Goal: Task Accomplishment & Management: Complete application form

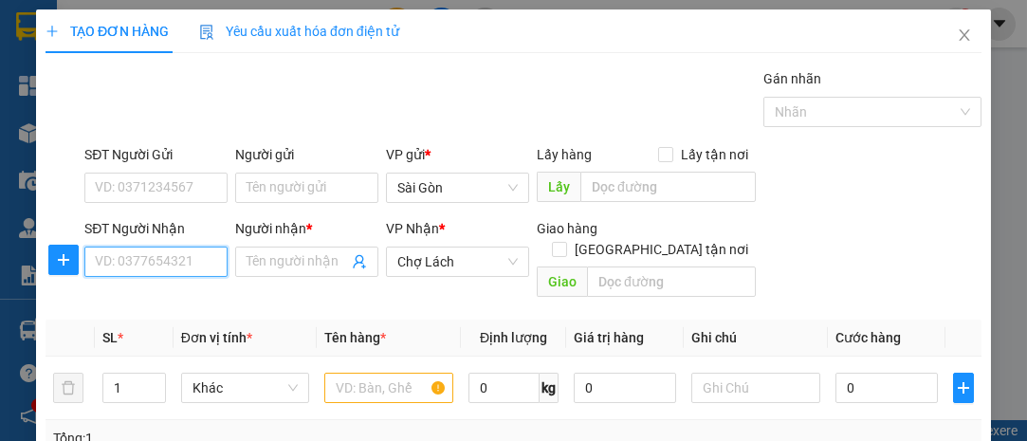
click at [203, 270] on input "SĐT Người Nhận" at bounding box center [155, 262] width 143 height 30
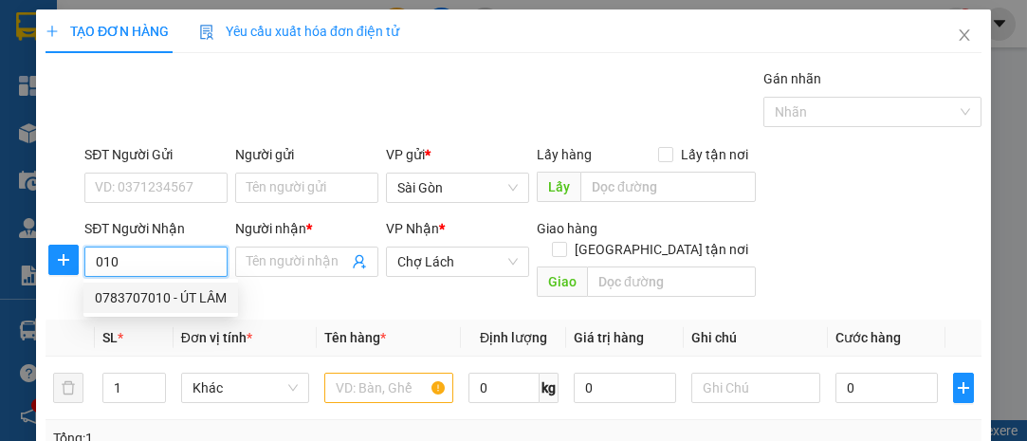
click at [218, 290] on div "0783707010 - ÚT LÂM" at bounding box center [161, 297] width 132 height 21
type input "0783707010"
type input "ÚT LÂM"
type input "6 RI"
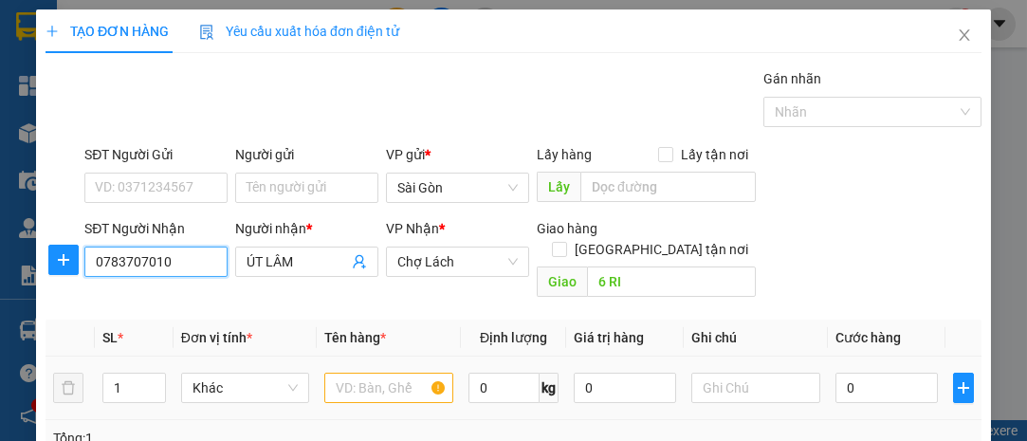
type input "0783707010"
click at [354, 373] on input "text" at bounding box center [388, 388] width 129 height 30
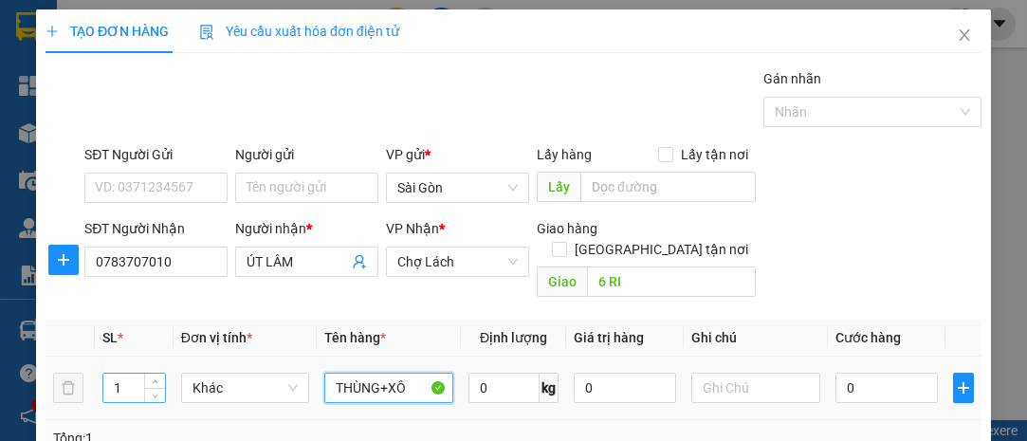
type input "THÙNG+XÔ"
click at [126, 374] on input "1" at bounding box center [134, 388] width 62 height 28
type input "17"
click at [875, 373] on input "0" at bounding box center [887, 388] width 102 height 30
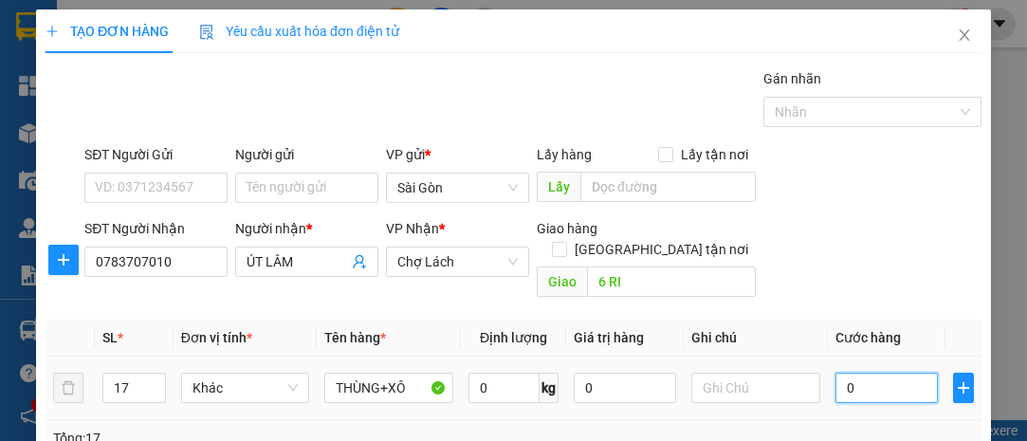
type input "8"
type input "80"
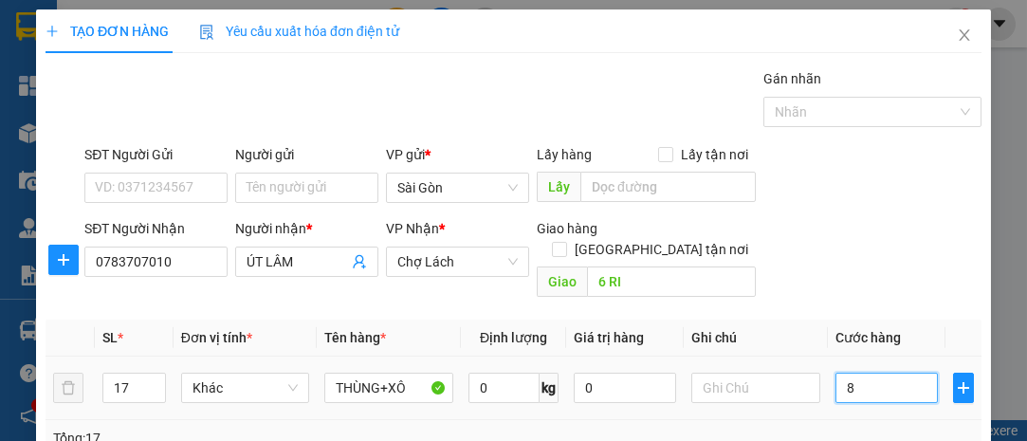
type input "80"
type input "800"
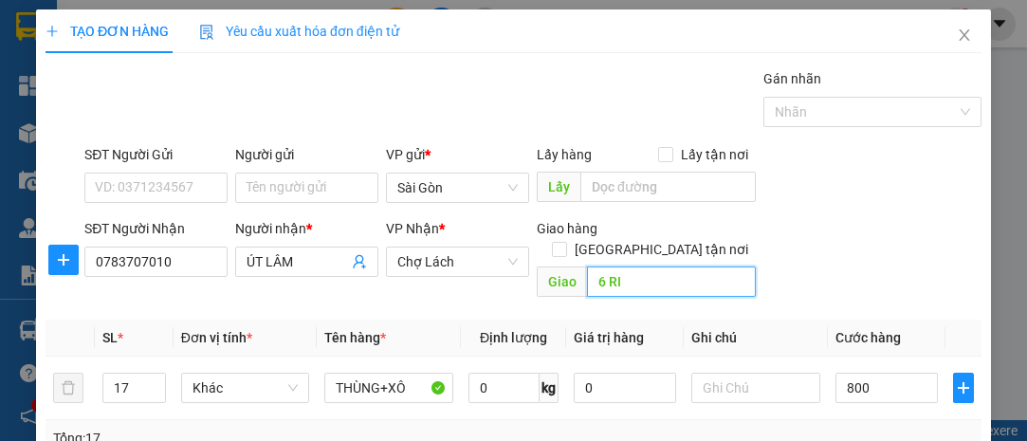
type input "800.000"
click at [659, 267] on input "6 RI" at bounding box center [671, 282] width 168 height 30
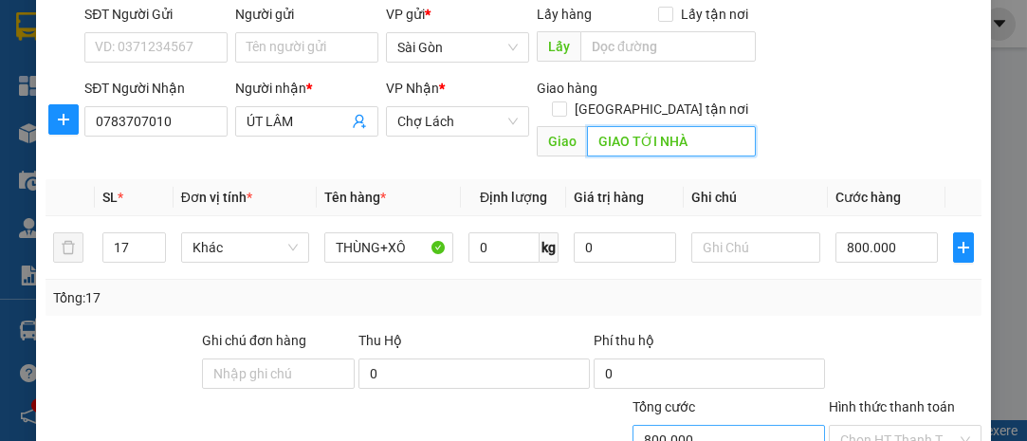
scroll to position [257, 0]
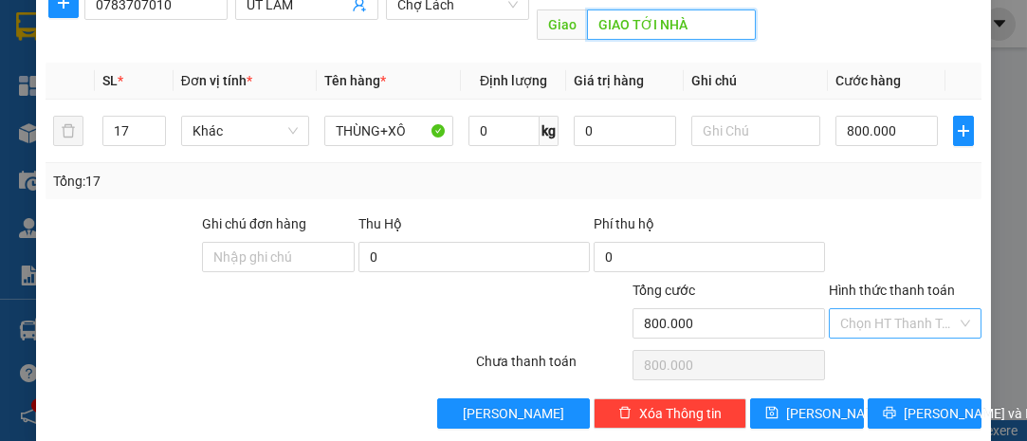
type input "GIAO TỚI NHÀ"
click at [877, 311] on input "Hình thức thanh toán" at bounding box center [898, 323] width 117 height 28
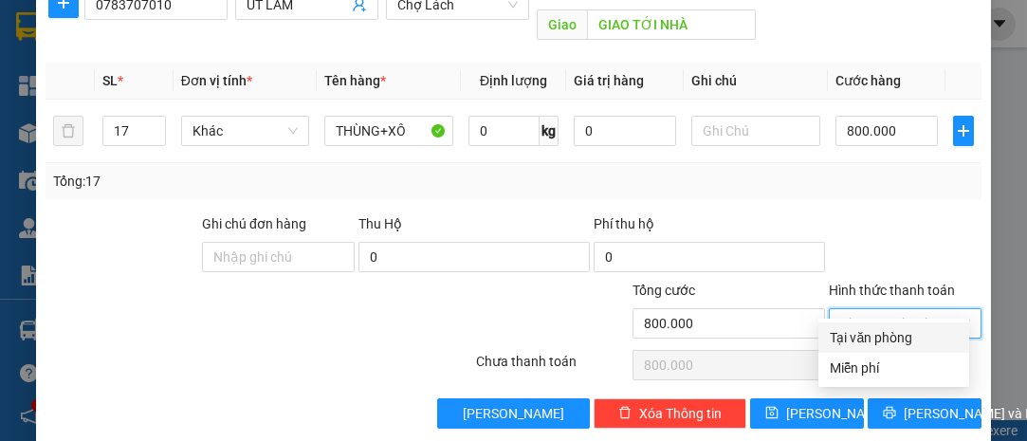
click at [875, 323] on div "Tại văn phòng" at bounding box center [894, 337] width 151 height 30
type input "0"
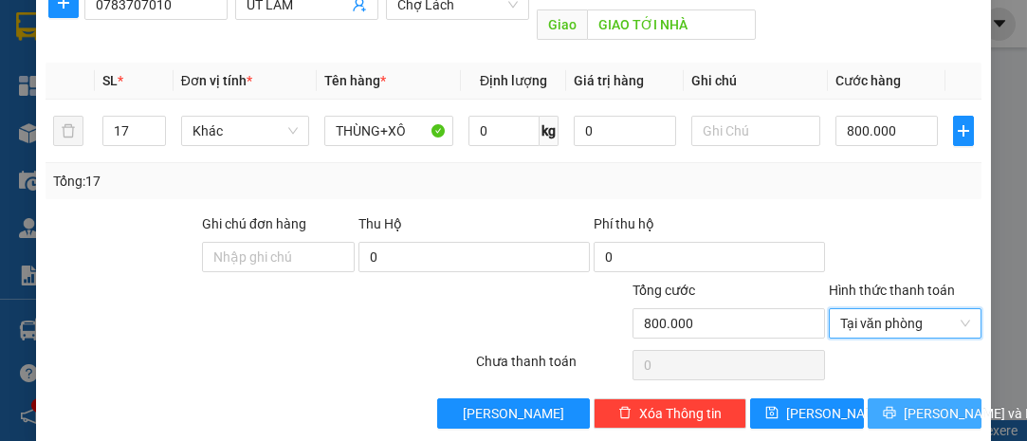
click at [907, 403] on span "[PERSON_NAME] và In" at bounding box center [970, 413] width 133 height 21
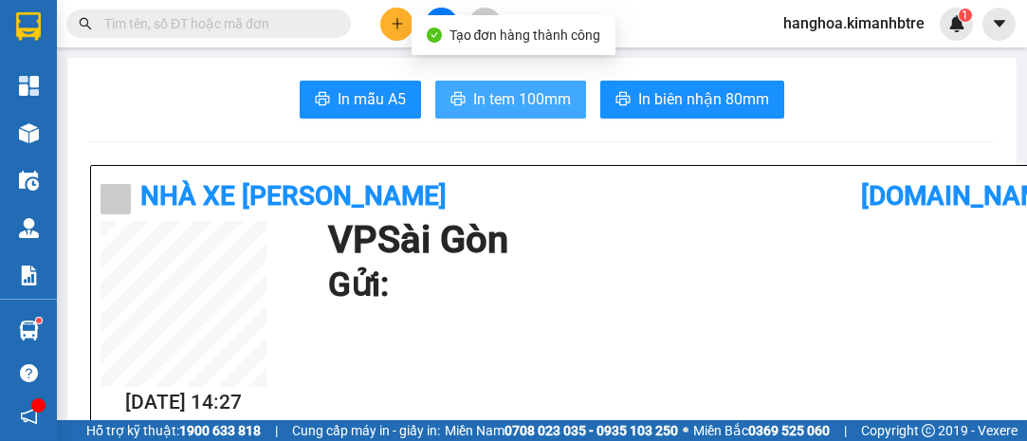
click at [555, 102] on span "In tem 100mm" at bounding box center [522, 99] width 98 height 24
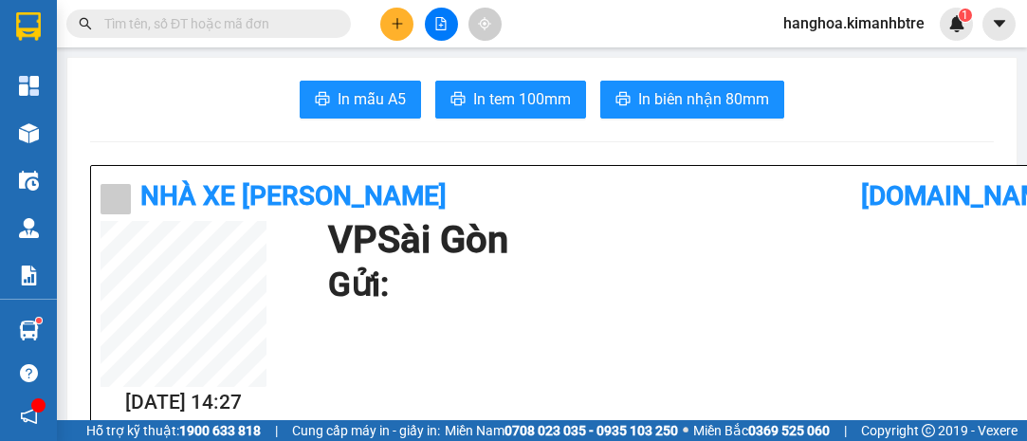
click at [383, 20] on button at bounding box center [396, 24] width 33 height 33
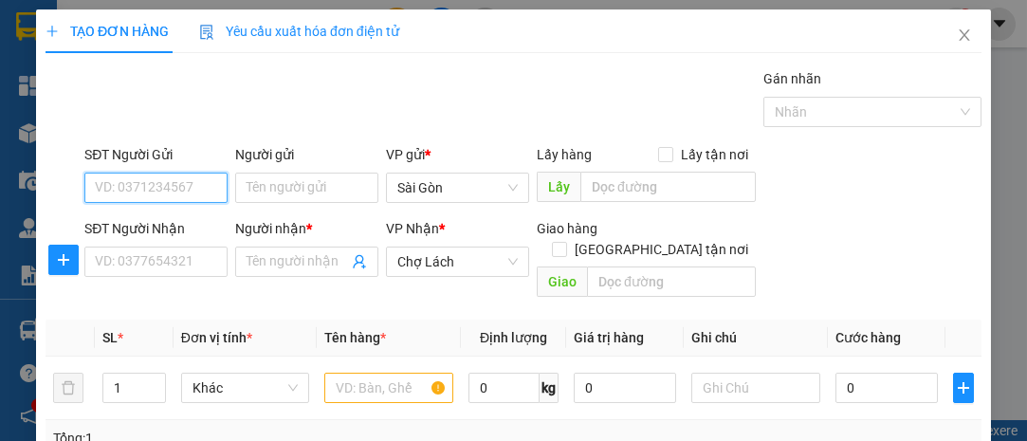
click at [192, 247] on span at bounding box center [155, 262] width 143 height 30
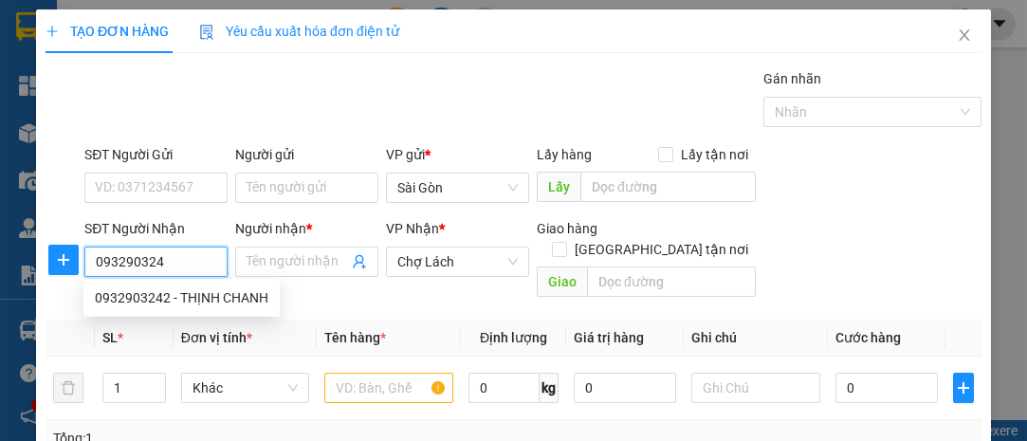
type input "0932903242"
click at [189, 296] on div "0932903242 - THỊNH CHANH" at bounding box center [182, 297] width 174 height 21
type input "THỊNH CHANH"
type input "TRẠM 6 RI"
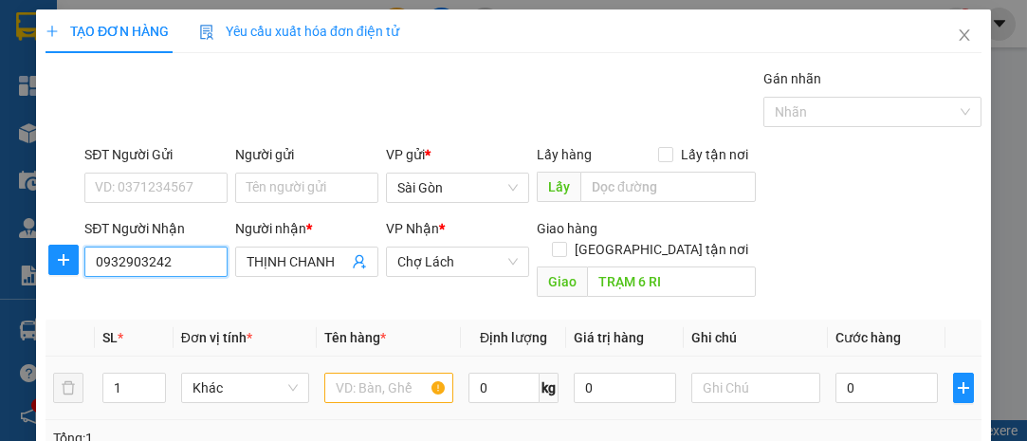
type input "0932903242"
click at [381, 373] on input "text" at bounding box center [388, 388] width 129 height 30
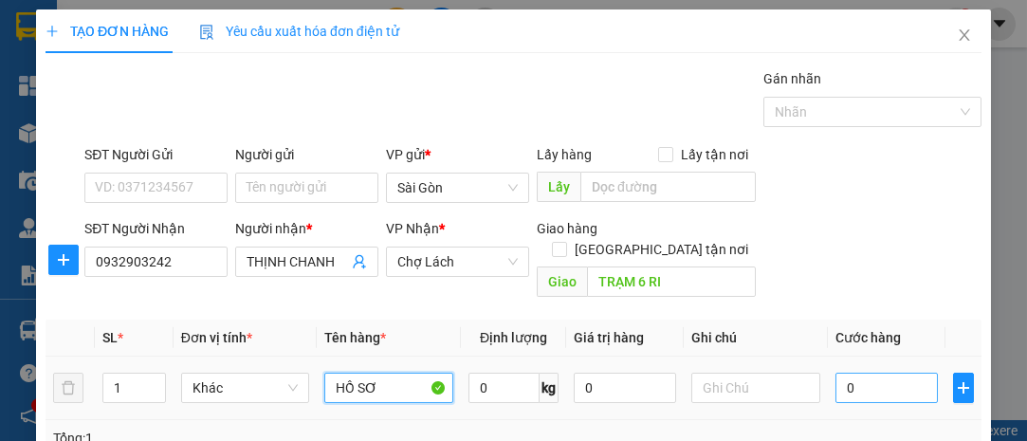
type input "HỒ SƠ"
click at [871, 373] on input "0" at bounding box center [887, 388] width 102 height 30
type input "2"
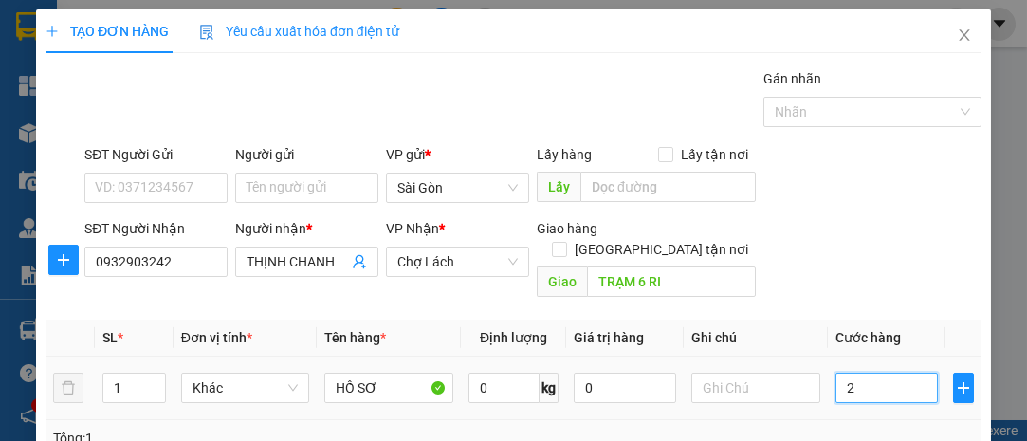
type input "20"
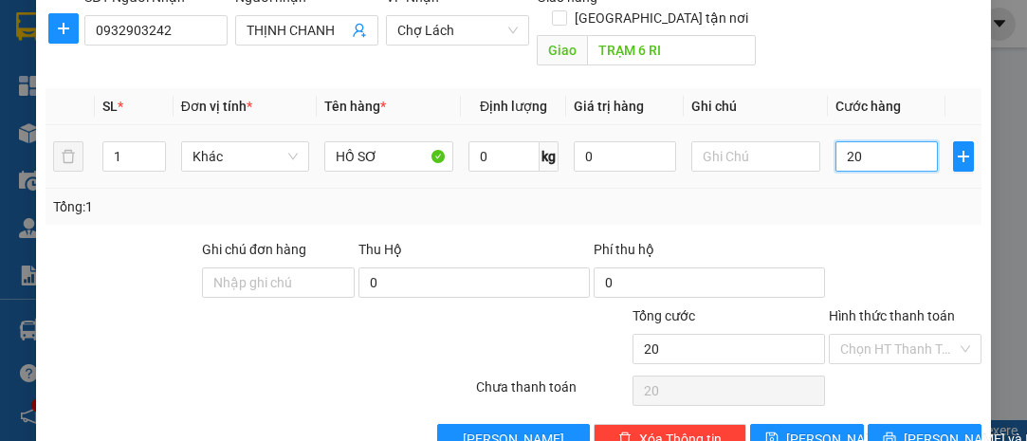
scroll to position [257, 0]
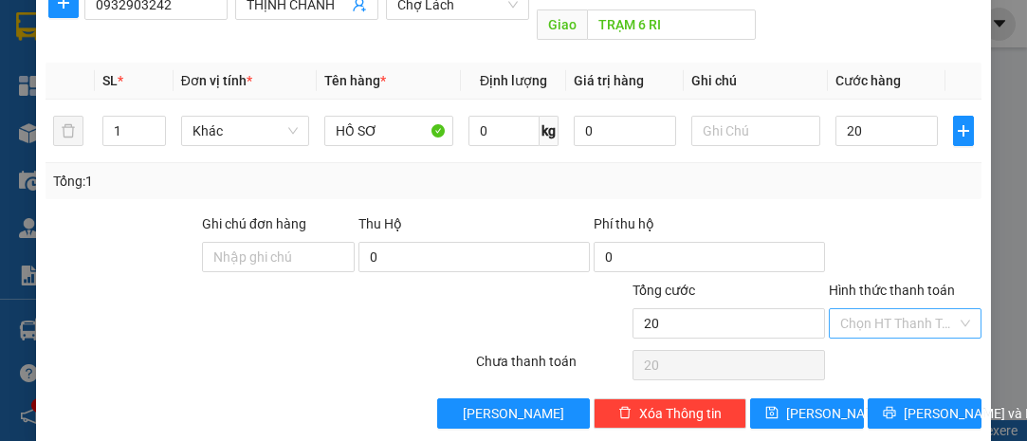
type input "20.000"
click at [876, 309] on input "Hình thức thanh toán" at bounding box center [898, 323] width 117 height 28
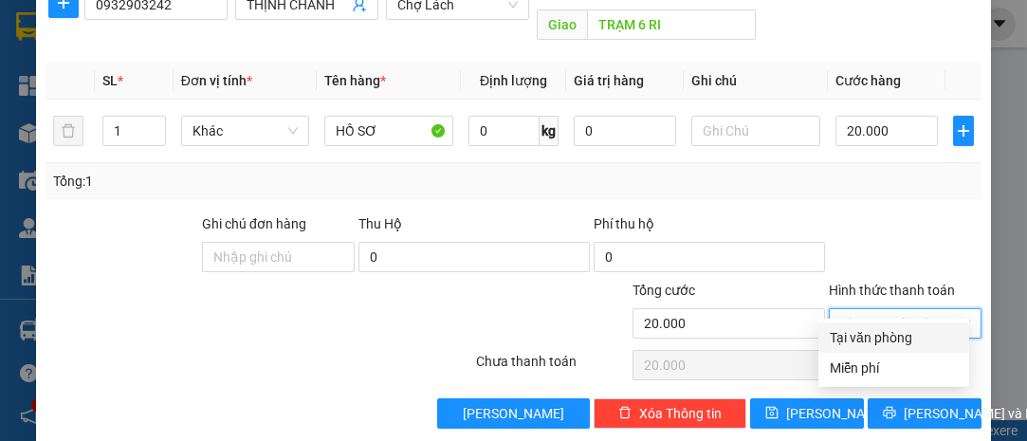
click at [878, 329] on div "Tại văn phòng" at bounding box center [894, 337] width 128 height 21
type input "0"
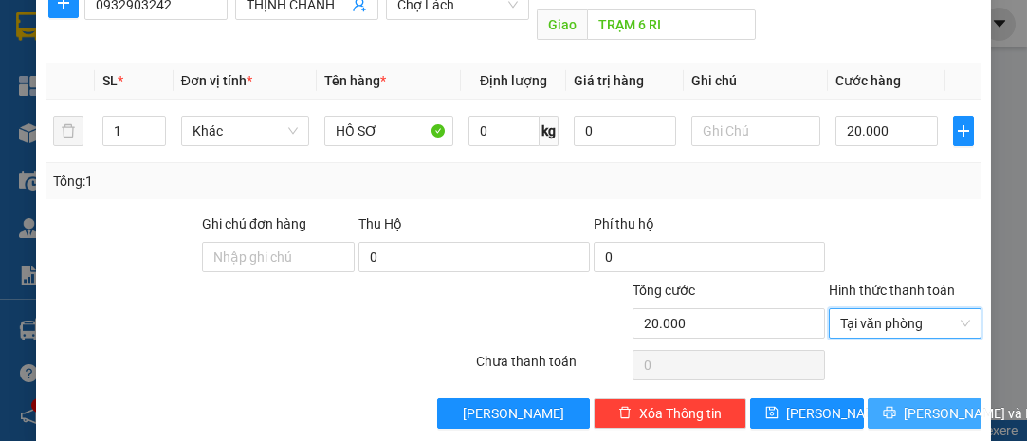
click at [909, 403] on span "[PERSON_NAME] và In" at bounding box center [970, 413] width 133 height 21
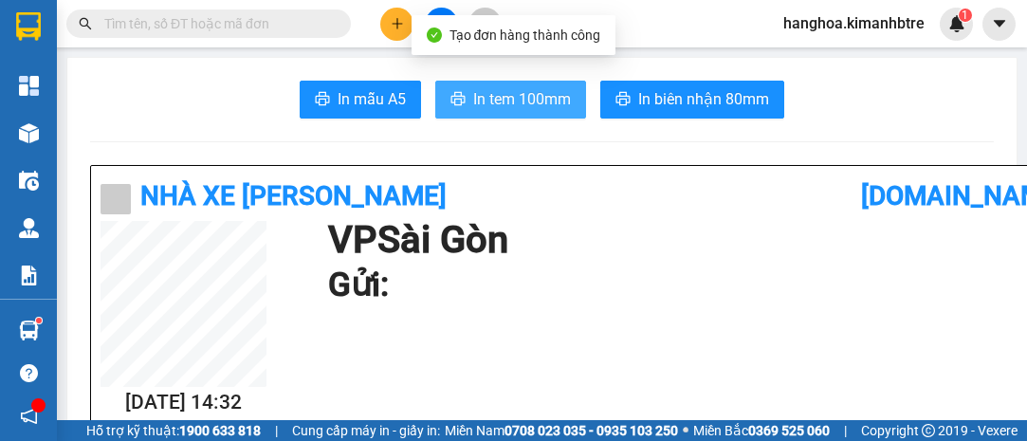
click at [473, 100] on span "In tem 100mm" at bounding box center [522, 99] width 98 height 24
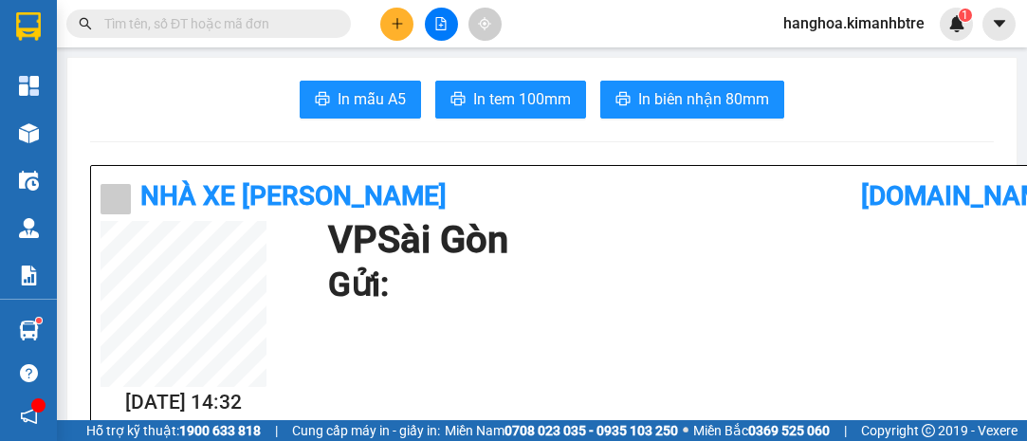
click at [399, 19] on icon "plus" at bounding box center [397, 23] width 13 height 13
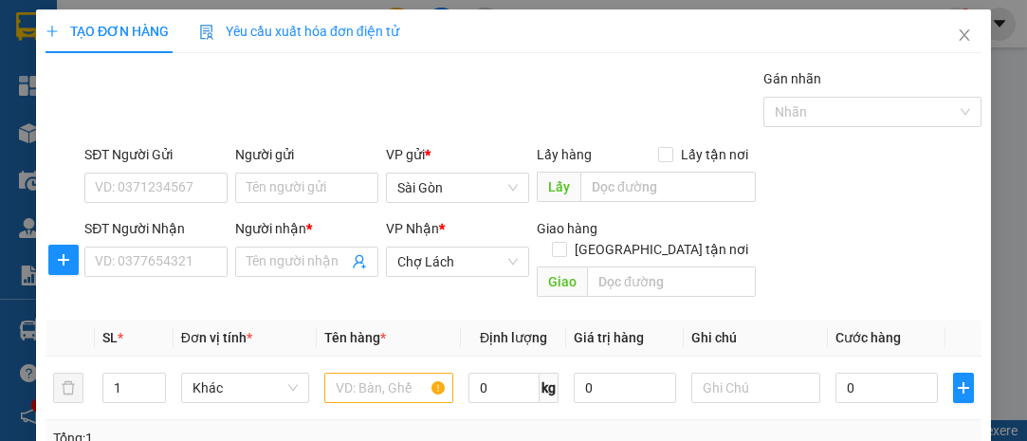
click at [175, 241] on div "SĐT Người Nhận" at bounding box center [155, 232] width 143 height 28
click at [175, 252] on input "SĐT Người Nhận" at bounding box center [155, 262] width 143 height 30
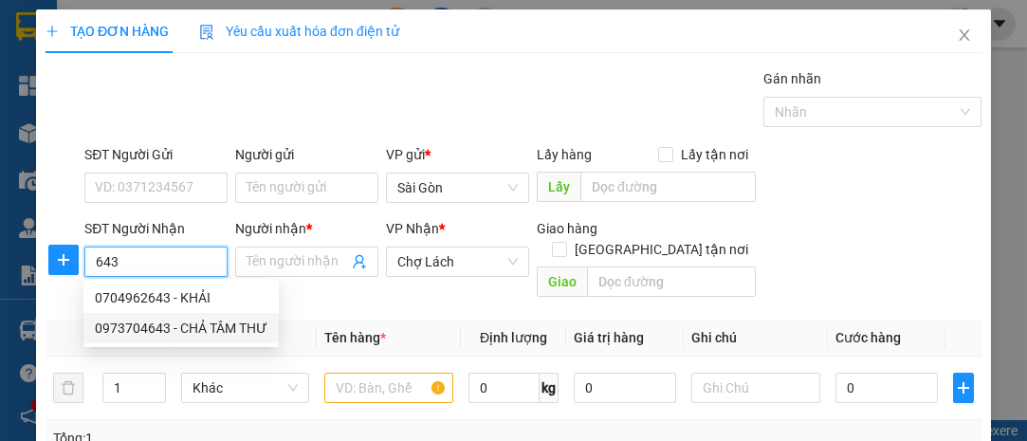
click at [229, 329] on div "0973704643 - CHẢ TÂM THƯ" at bounding box center [181, 328] width 173 height 21
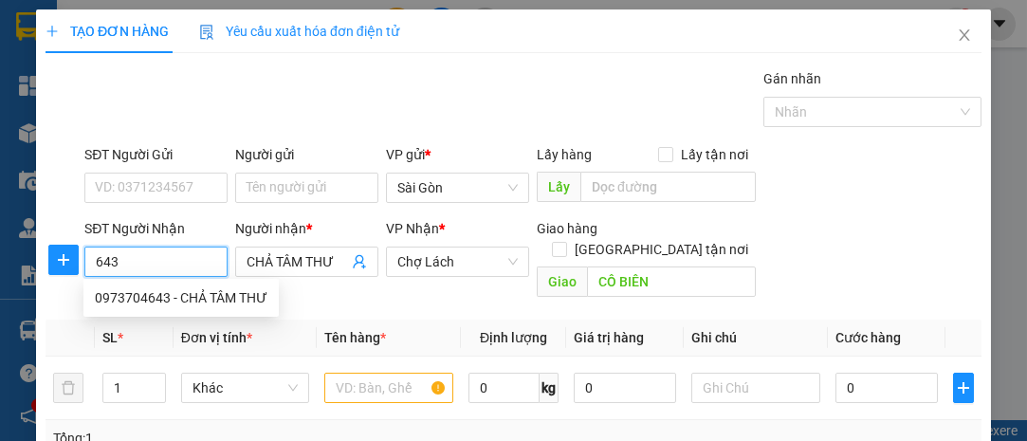
type input "0973704643"
type input "CHẢ TÂM THƯ"
type input "CÔ BIÊN"
type input "0973704643"
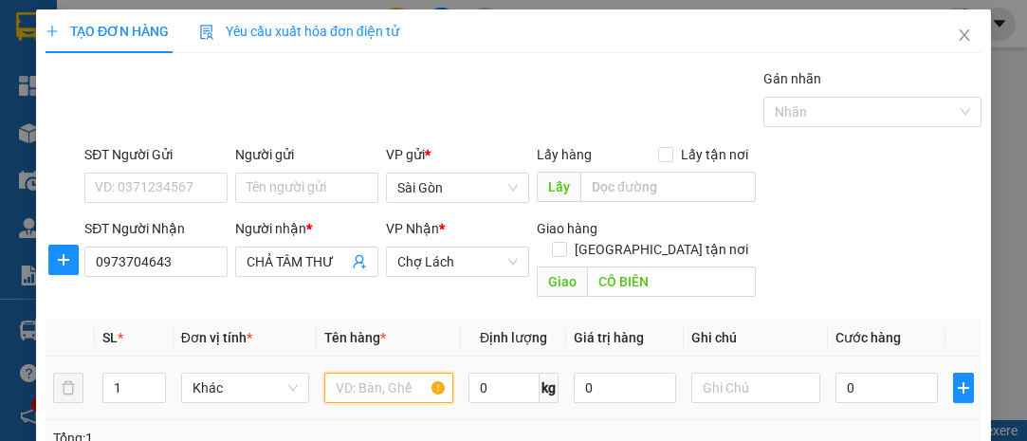
click at [378, 375] on input "text" at bounding box center [388, 388] width 129 height 30
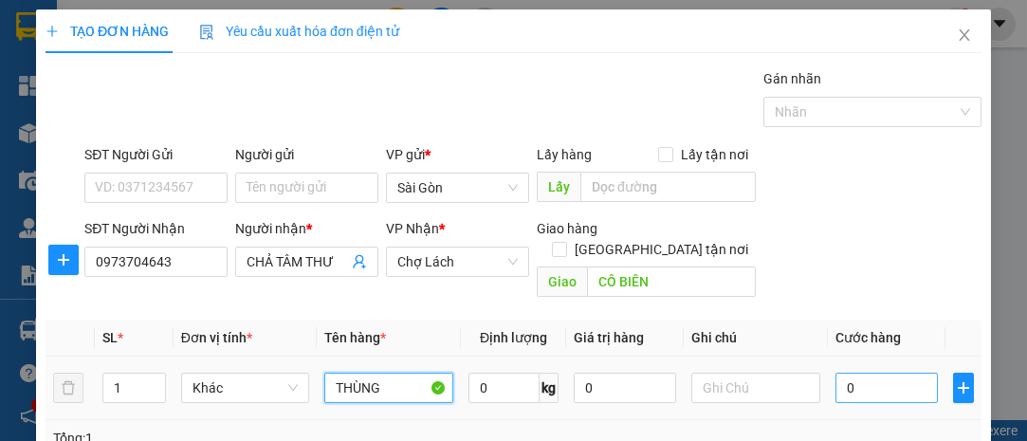
type input "THÙNG"
click at [865, 373] on input "0" at bounding box center [887, 388] width 102 height 30
type input "5"
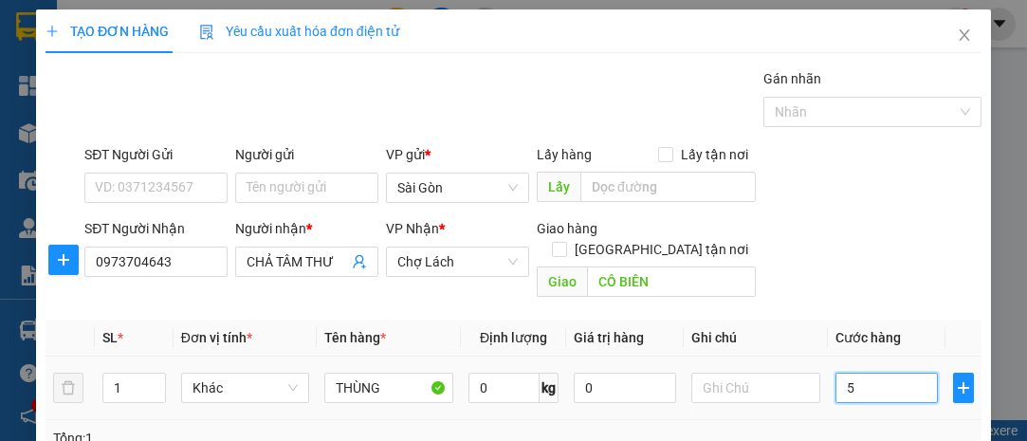
type input "50"
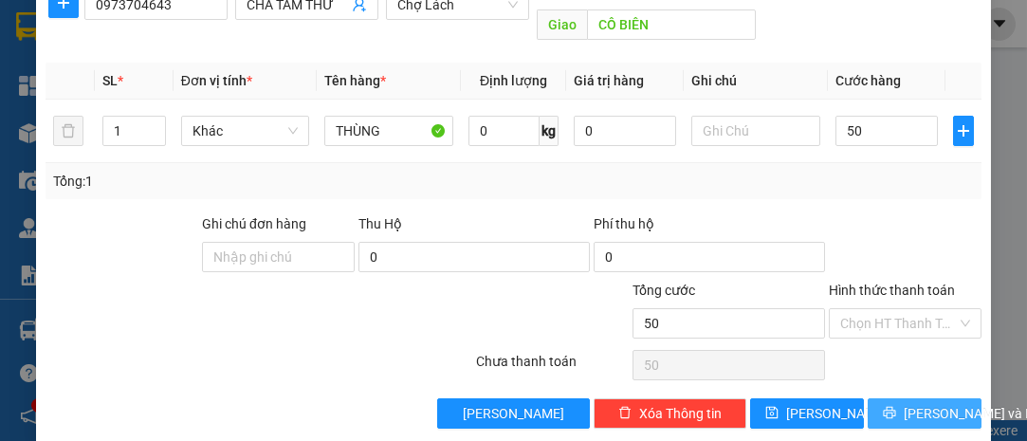
type input "50.000"
click at [888, 406] on icon "printer" at bounding box center [889, 412] width 13 height 13
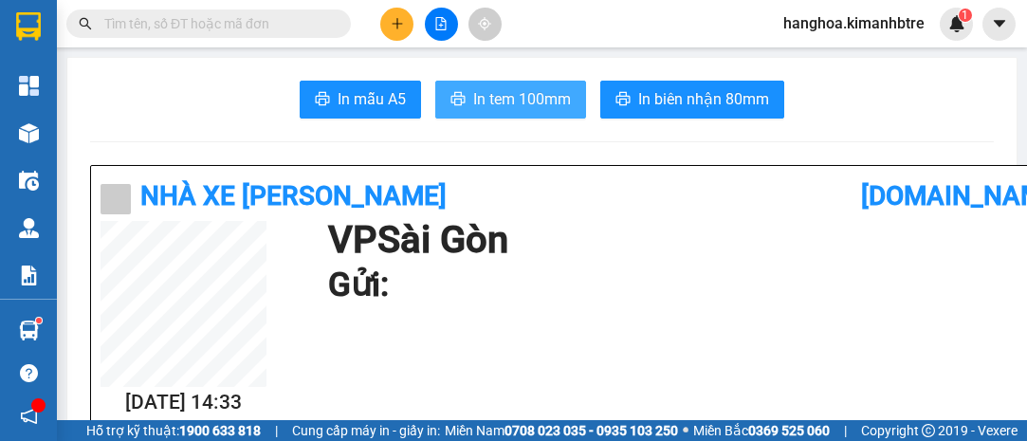
click at [495, 113] on button "In tem 100mm" at bounding box center [510, 100] width 151 height 38
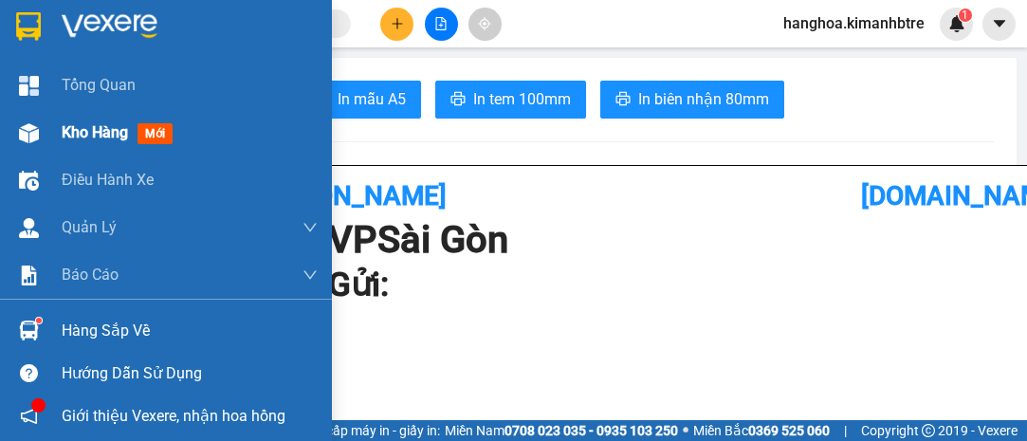
click at [55, 130] on div "Kho hàng mới" at bounding box center [166, 132] width 332 height 47
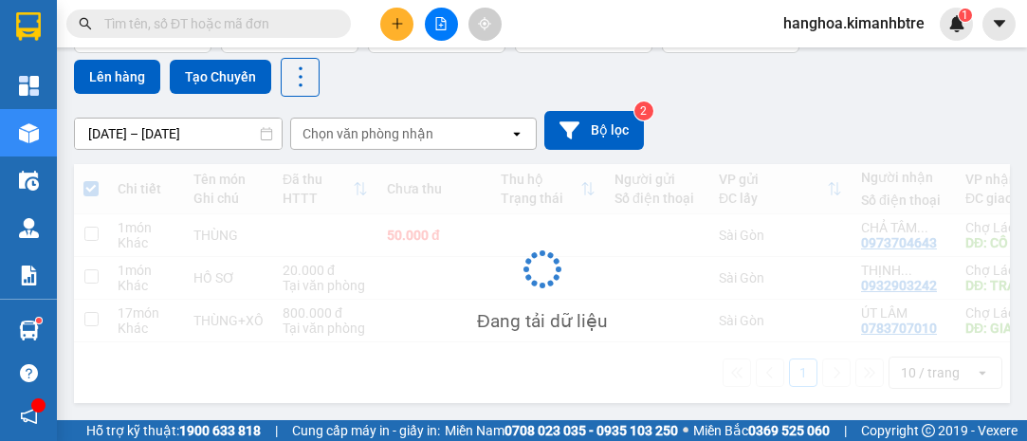
scroll to position [149, 0]
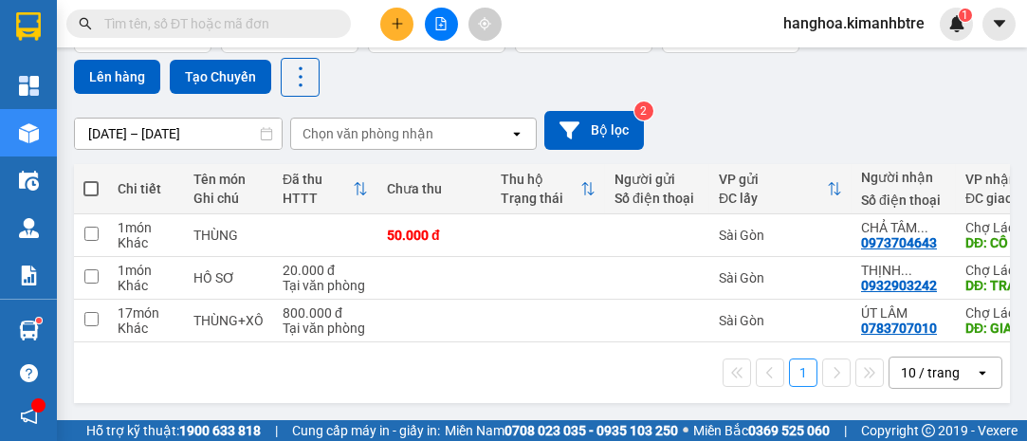
click at [86, 183] on span at bounding box center [90, 188] width 15 height 15
click at [91, 179] on input "checkbox" at bounding box center [91, 179] width 0 height 0
checkbox input "true"
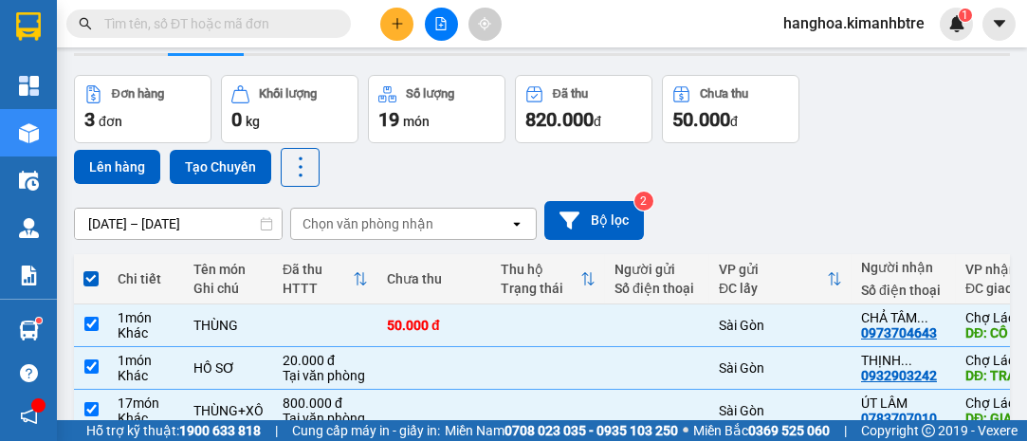
scroll to position [0, 0]
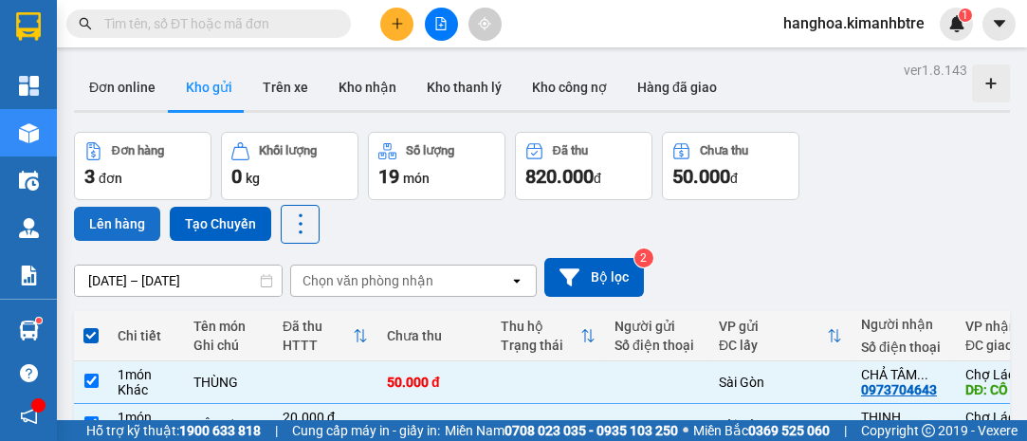
click at [115, 217] on button "Lên hàng" at bounding box center [117, 224] width 86 height 34
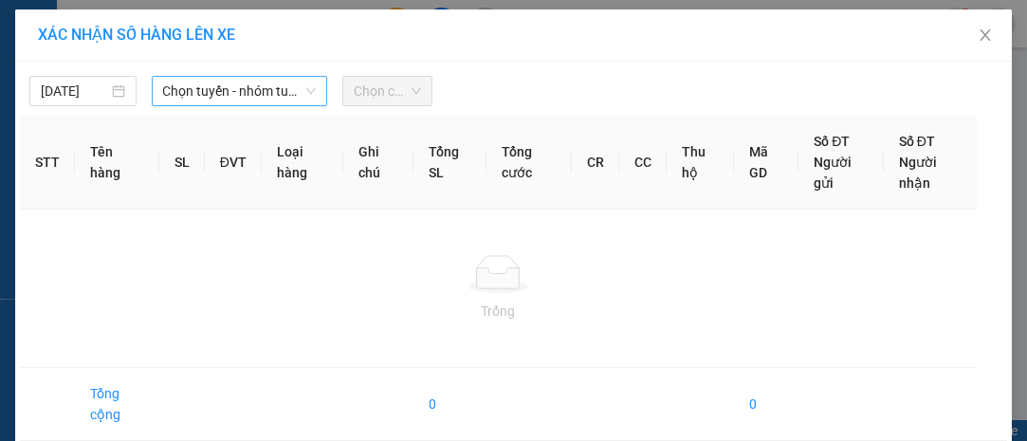
click at [184, 98] on span "Chọn tuyến - nhóm tuyến" at bounding box center [240, 91] width 154 height 28
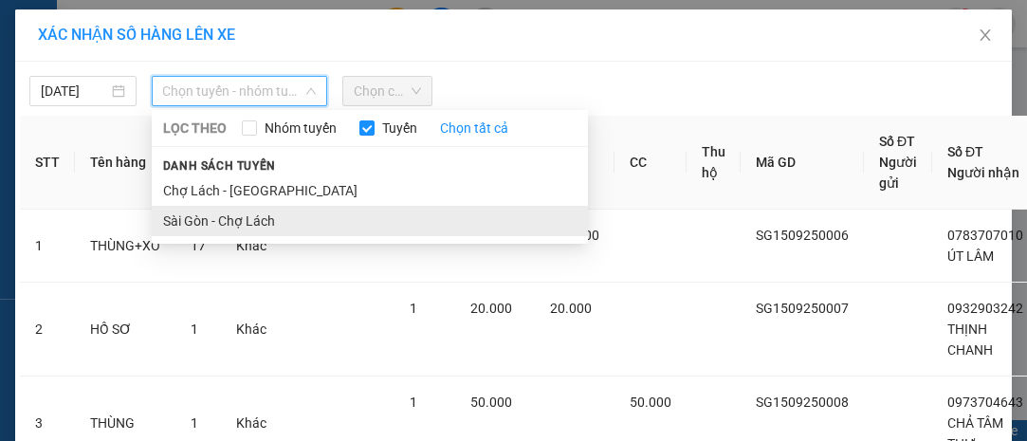
click at [226, 225] on li "Sài Gòn - Chợ Lách" at bounding box center [370, 221] width 436 height 30
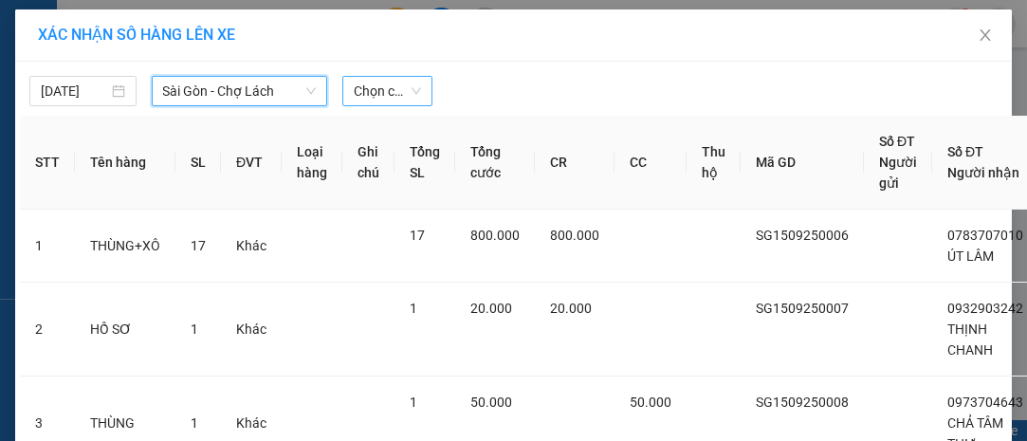
click at [371, 92] on span "Chọn chuyến" at bounding box center [387, 91] width 66 height 28
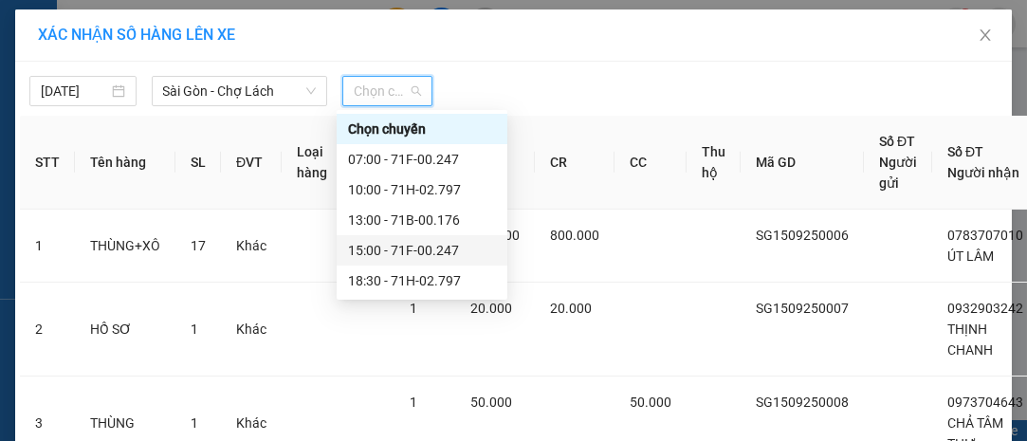
click at [393, 247] on div "15:00 - 71F-00.247" at bounding box center [422, 250] width 148 height 21
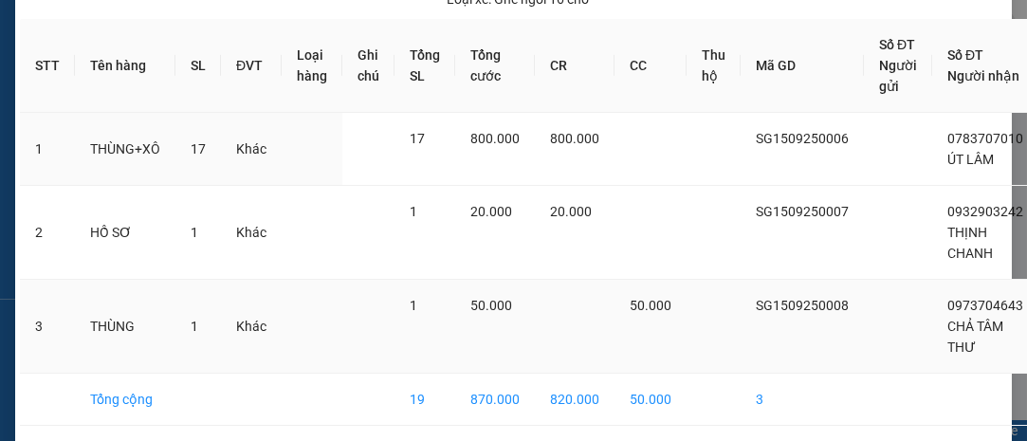
scroll to position [219, 0]
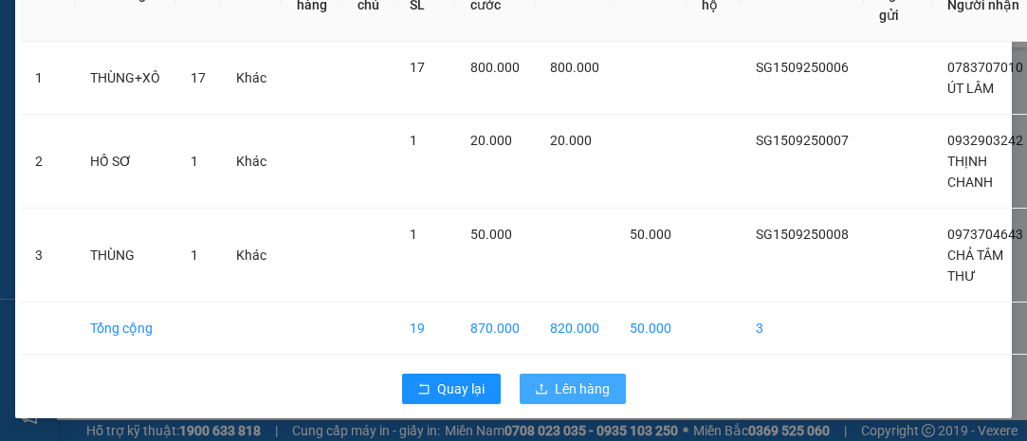
click at [589, 378] on span "Lên hàng" at bounding box center [583, 388] width 55 height 21
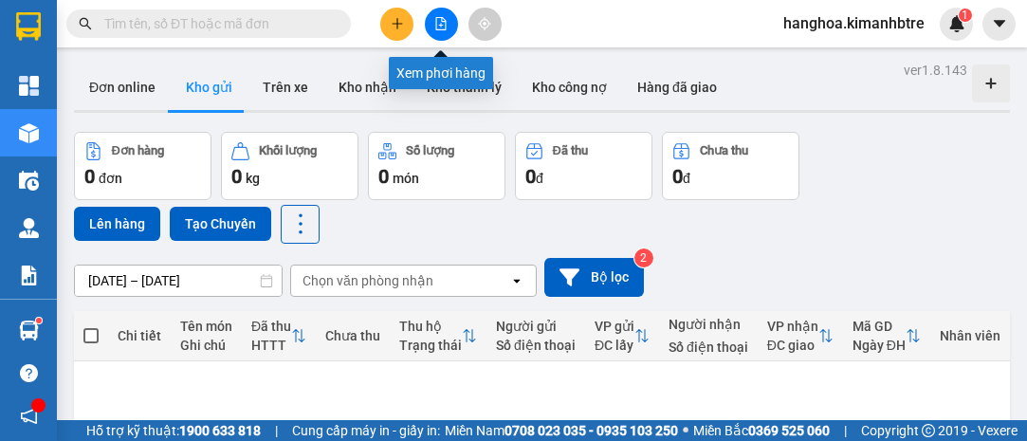
click at [436, 32] on button at bounding box center [441, 24] width 33 height 33
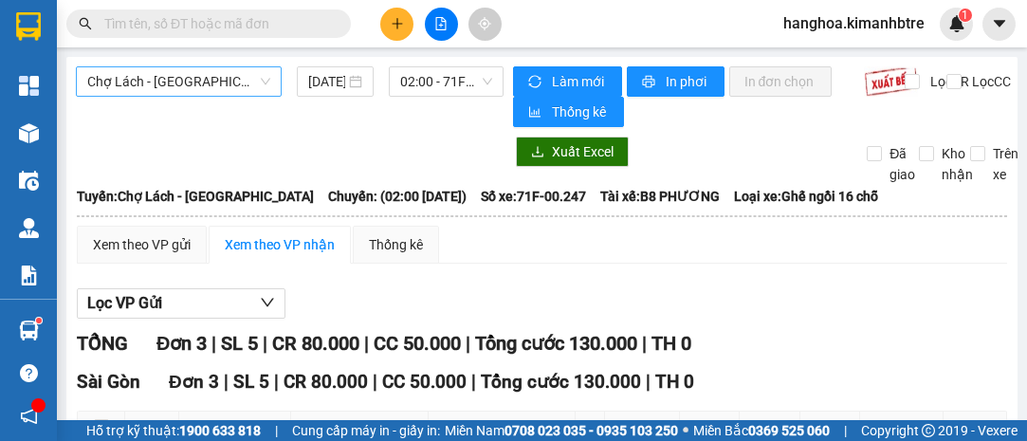
click at [189, 70] on span "Chợ Lách - [GEOGRAPHIC_DATA]" at bounding box center [178, 81] width 183 height 28
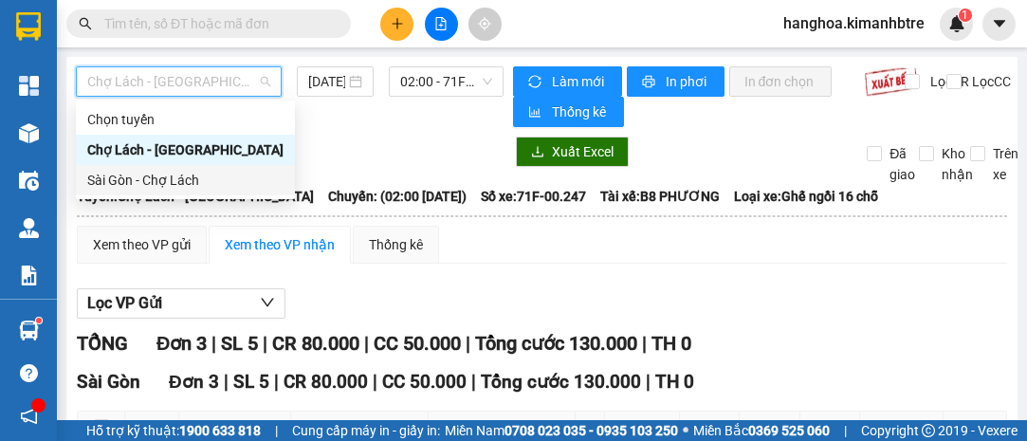
click at [199, 187] on div "Sài Gòn - Chợ Lách" at bounding box center [185, 180] width 196 height 21
type input "[DATE]"
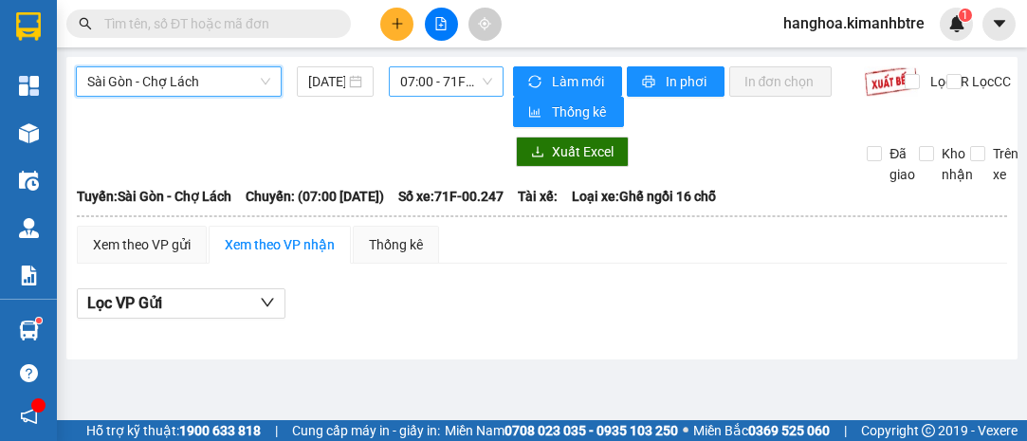
click at [438, 87] on span "07:00 - 71F-00.247" at bounding box center [445, 81] width 91 height 28
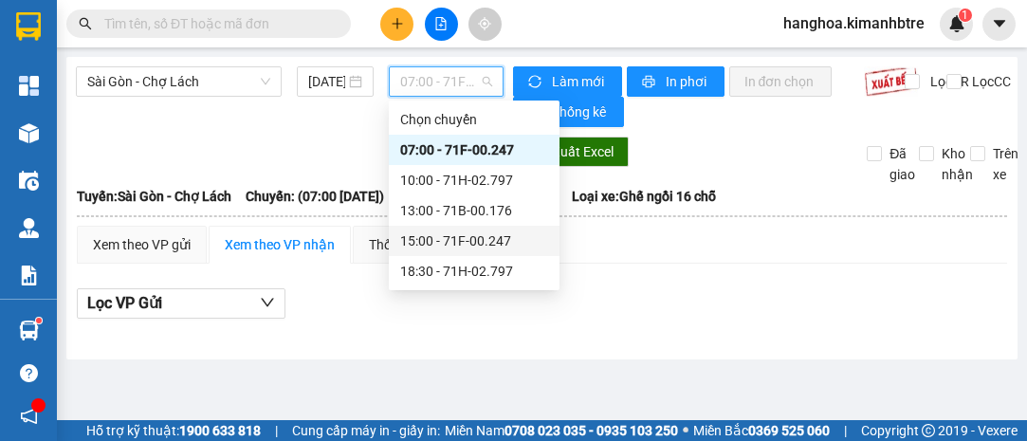
click at [501, 245] on div "15:00 - 71F-00.247" at bounding box center [474, 240] width 148 height 21
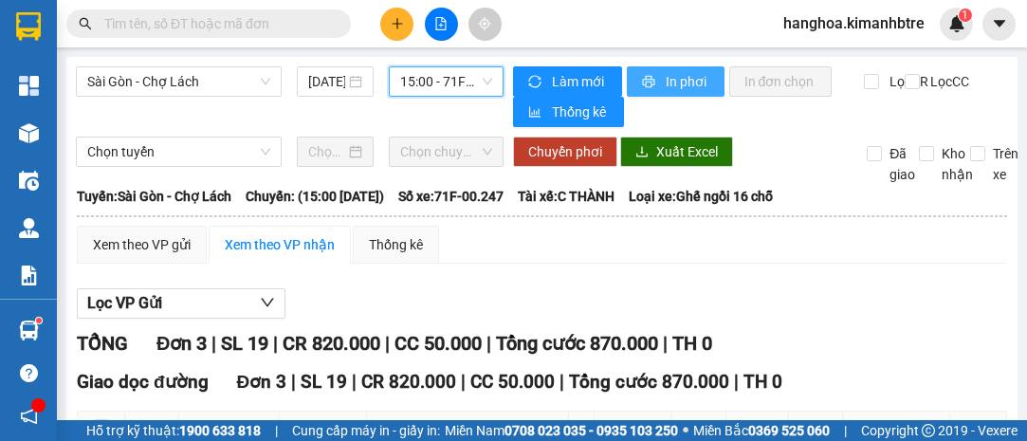
click at [666, 83] on span "In phơi" at bounding box center [688, 81] width 44 height 21
click at [690, 74] on span "In phơi" at bounding box center [688, 81] width 44 height 21
